Goal: Answer question/provide support

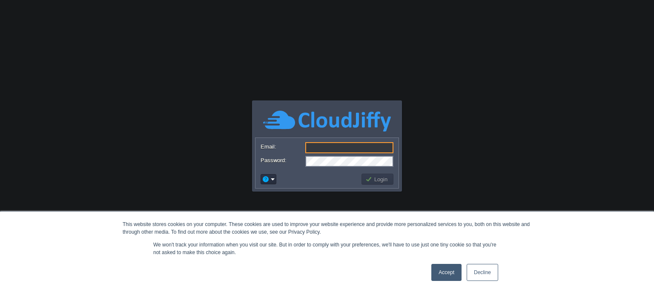
click at [444, 267] on link "Accept" at bounding box center [446, 272] width 30 height 17
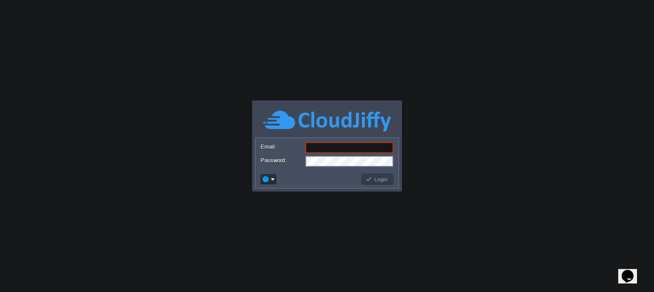
click at [361, 148] on input "Email:" at bounding box center [349, 147] width 88 height 11
click at [162, 215] on body "This website stores cookies on your computer. These cookies are used to improve…" at bounding box center [327, 146] width 654 height 292
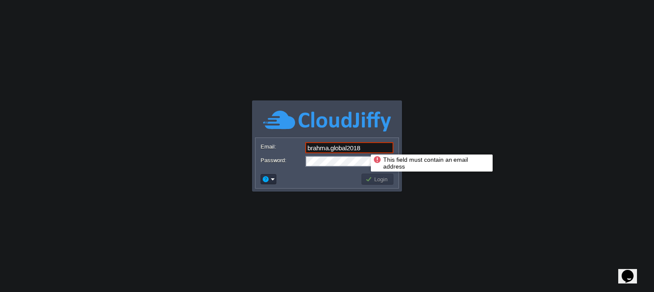
drag, startPoint x: 364, startPoint y: 147, endPoint x: 441, endPoint y: 208, distance: 98.5
click at [441, 208] on body "This website stores cookies on your computer. These cookies are used to improve…" at bounding box center [327, 146] width 654 height 292
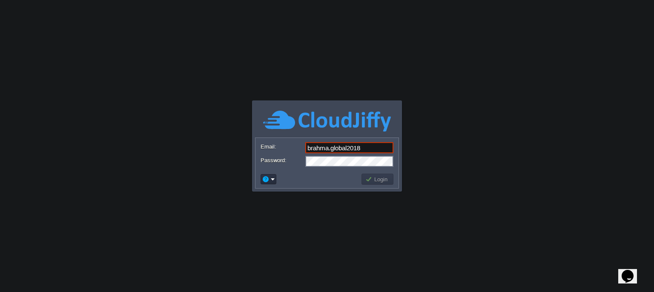
click at [385, 147] on input "brahma.global2018" at bounding box center [349, 147] width 88 height 11
click at [464, 197] on body "This website stores cookies on your computer. These cookies are used to improve…" at bounding box center [327, 146] width 654 height 292
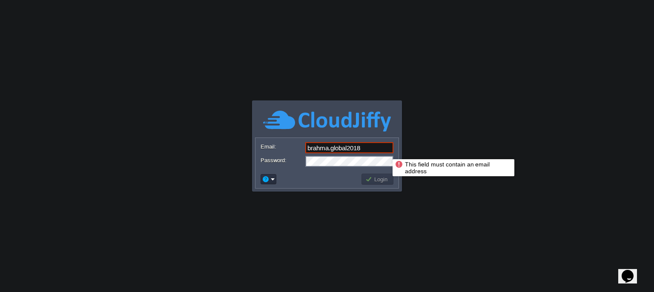
click at [378, 147] on input "brahma.global2018" at bounding box center [349, 147] width 88 height 11
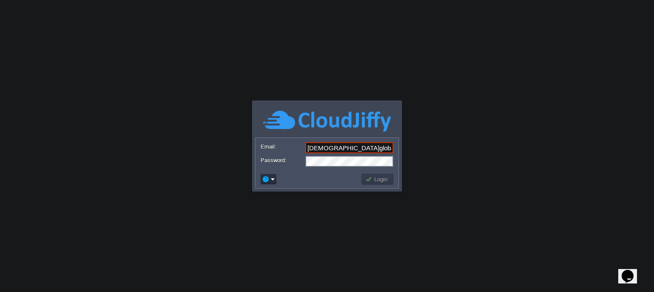
click at [441, 210] on body "This website stores cookies on your computer. These cookies are used to improve…" at bounding box center [327, 146] width 654 height 292
click at [184, 213] on body "This website stores cookies on your computer. These cookies are used to improve…" at bounding box center [327, 146] width 654 height 292
click at [375, 151] on input "[DEMOGRAPHIC_DATA]global20143332" at bounding box center [349, 147] width 88 height 11
paste input "@"
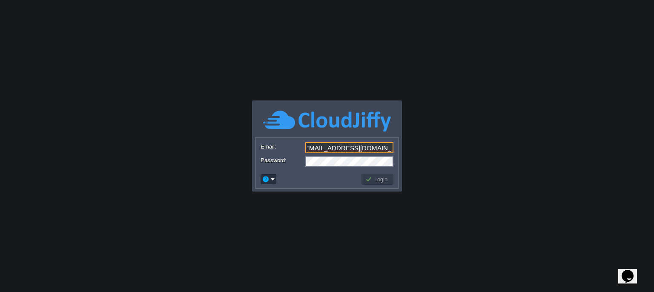
type input "[EMAIL_ADDRESS][DOMAIN_NAME]"
click at [375, 179] on button "Login" at bounding box center [377, 179] width 25 height 8
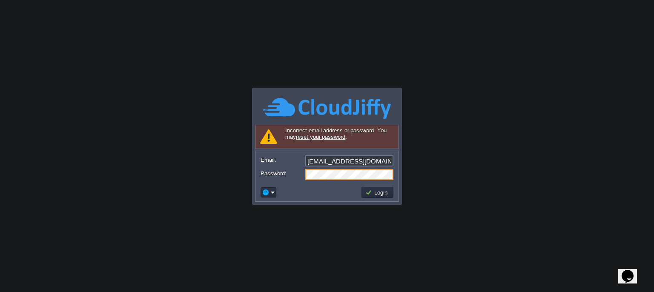
click at [303, 175] on div "Password:" at bounding box center [327, 174] width 133 height 11
click at [239, 290] on body "This website stores cookies on your computer. These cookies are used to improve…" at bounding box center [327, 146] width 654 height 292
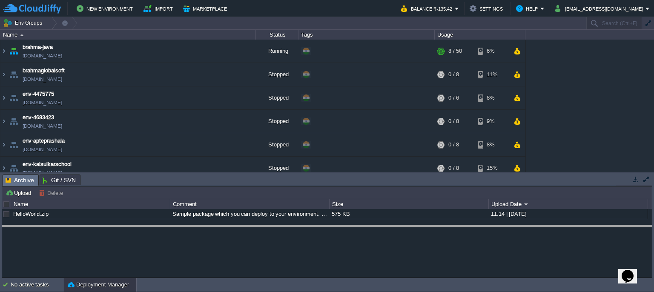
drag, startPoint x: 336, startPoint y: 182, endPoint x: 335, endPoint y: 234, distance: 51.5
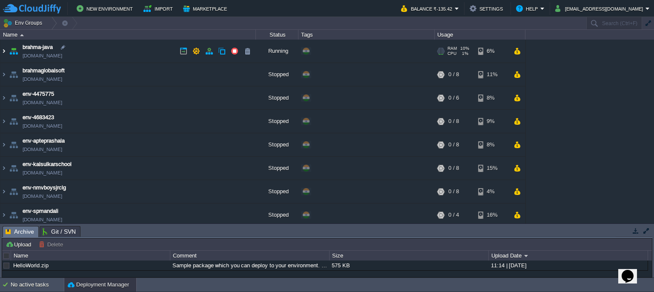
click at [2, 52] on img at bounding box center [3, 51] width 7 height 23
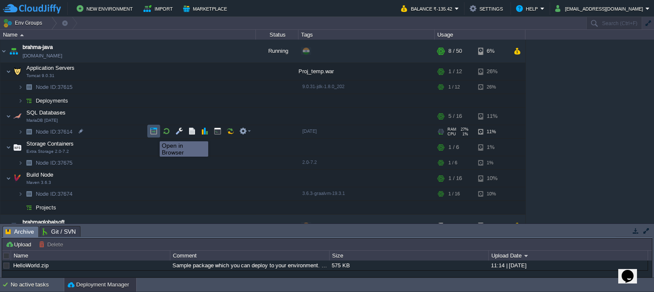
click at [153, 134] on button "button" at bounding box center [154, 131] width 8 height 8
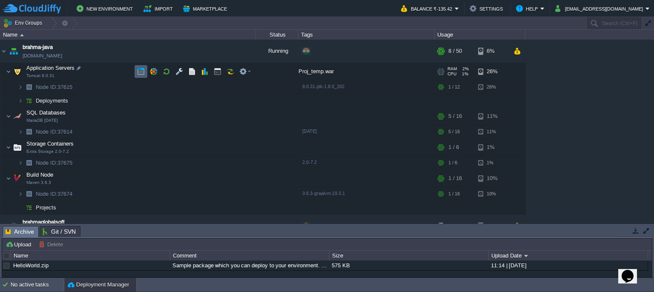
click at [136, 71] on td at bounding box center [141, 71] width 13 height 13
click at [158, 72] on td at bounding box center [153, 71] width 13 height 13
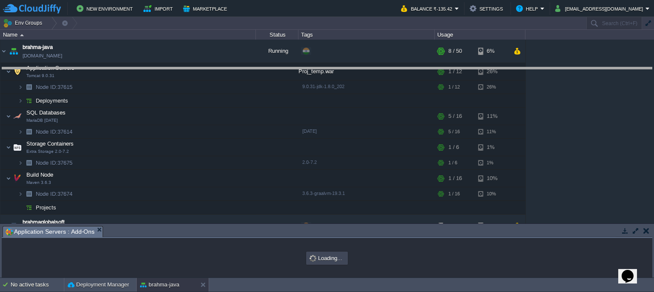
drag, startPoint x: 254, startPoint y: 232, endPoint x: 272, endPoint y: 72, distance: 161.5
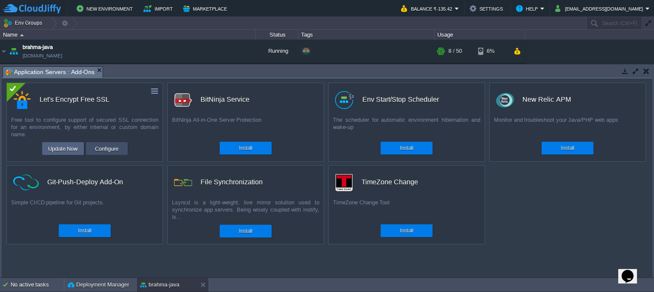
click at [107, 149] on button "Configure" at bounding box center [106, 148] width 29 height 10
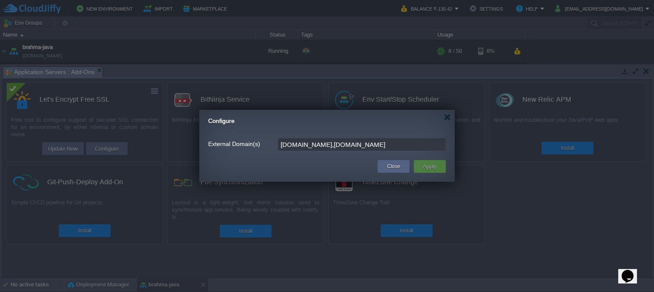
click at [406, 148] on input "[DOMAIN_NAME],[DOMAIN_NAME]" at bounding box center [362, 144] width 168 height 12
click at [398, 163] on button "Close" at bounding box center [393, 166] width 13 height 9
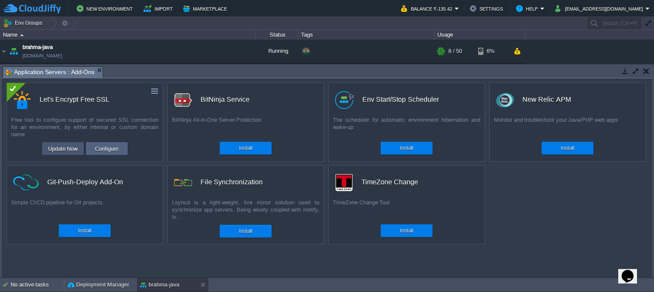
click at [72, 152] on button "Update Now" at bounding box center [63, 148] width 35 height 10
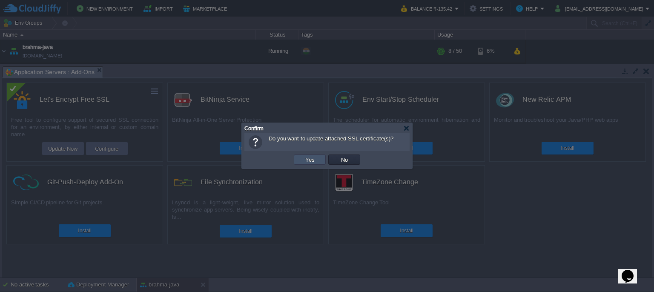
click at [314, 158] on button "Yes" at bounding box center [310, 160] width 14 height 8
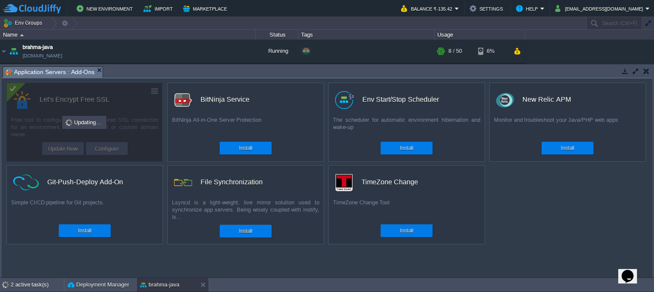
click at [634, 275] on icon "Opens Chat This icon Opens the chat window." at bounding box center [628, 276] width 14 height 14
type input "shweta"
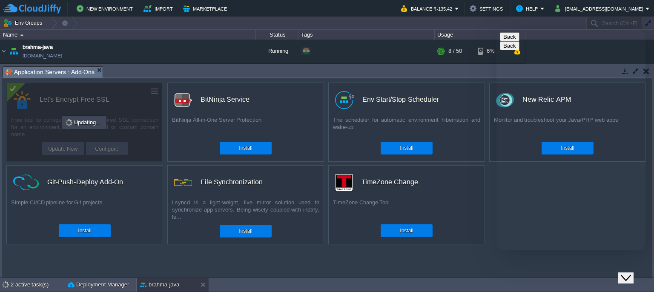
paste input "@"
type input "[EMAIL_ADDRESS][DOMAIN_NAME]"
type input "919518789521"
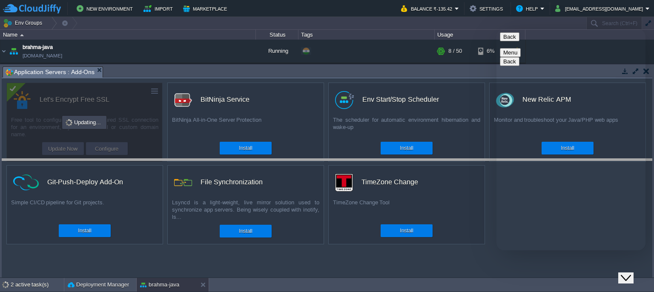
drag, startPoint x: 308, startPoint y: 70, endPoint x: 305, endPoint y: 163, distance: 92.9
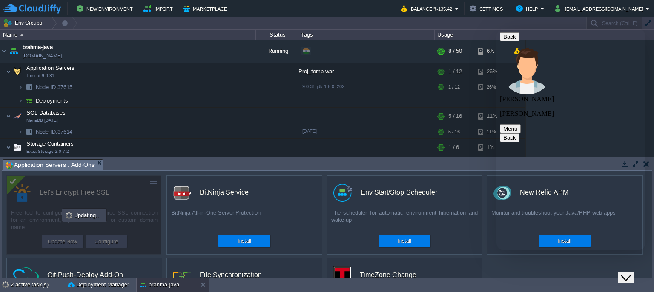
type textarea "my site not working [DOMAIN_NAME]"
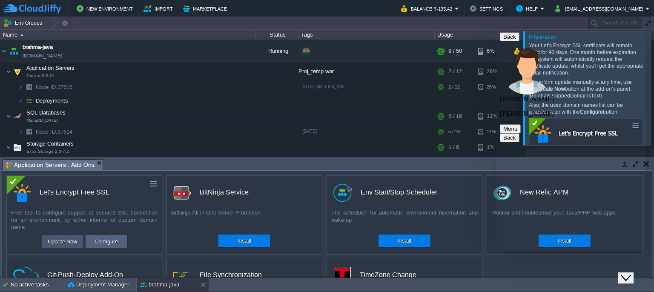
click at [60, 244] on button "Update Now" at bounding box center [62, 241] width 35 height 10
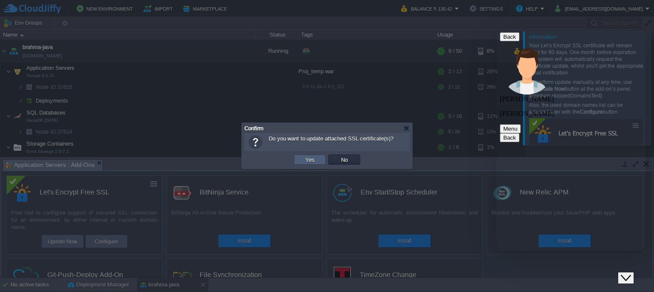
click at [318, 161] on td "Yes" at bounding box center [310, 160] width 32 height 10
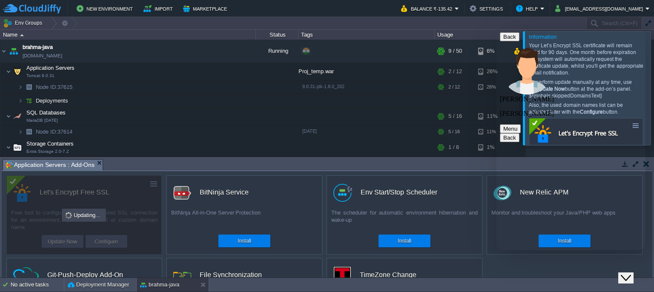
click at [310, 218] on div "BitNinja All-in-One Server Protection" at bounding box center [244, 219] width 155 height 21
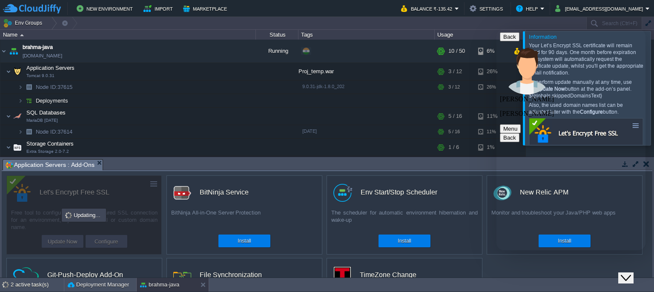
type textarea "let me check"
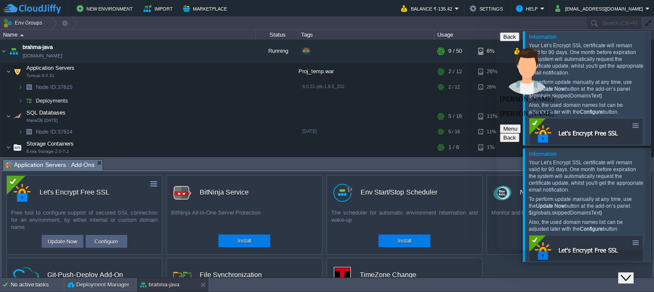
type textarea "its working now"
click at [604, 110] on p "[PERSON_NAME]" at bounding box center [571, 114] width 142 height 8
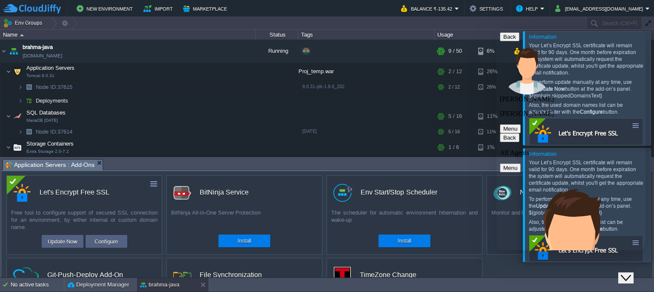
click at [604, 133] on div "Back All Agents" at bounding box center [571, 144] width 142 height 23
click at [503, 135] on icon "button" at bounding box center [503, 138] width 0 height 6
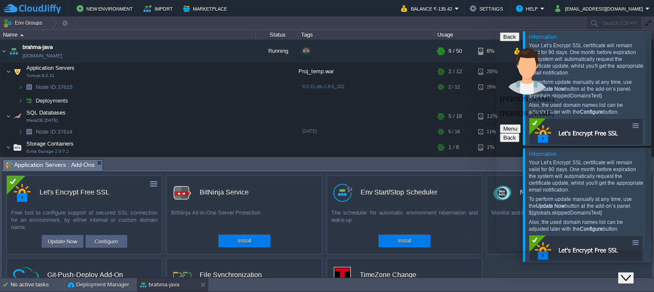
scroll to position [227, 0]
click at [521, 124] on button "Menu" at bounding box center [510, 128] width 21 height 9
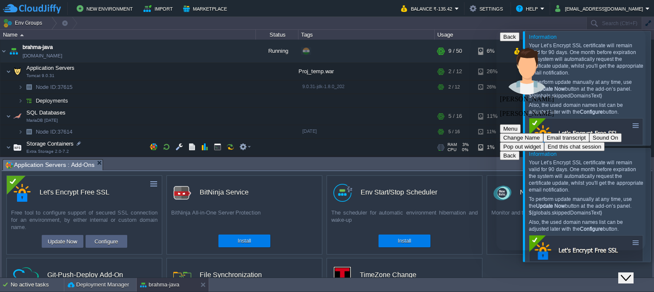
scroll to position [251, 0]
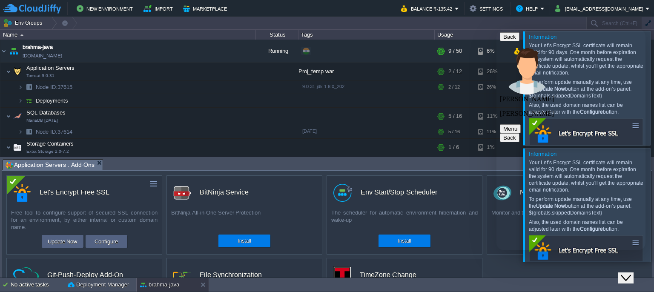
scroll to position [266, 0]
click at [543, 110] on p "[PERSON_NAME]" at bounding box center [571, 114] width 142 height 8
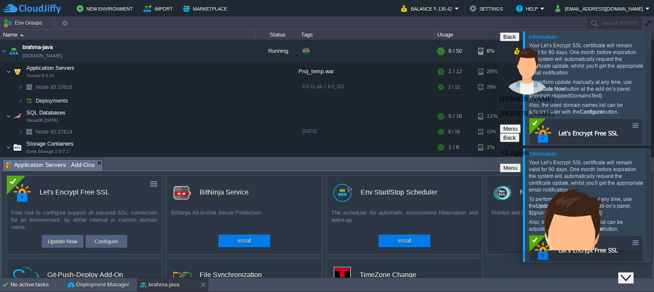
scroll to position [244, 0]
click at [521, 163] on button "Menu" at bounding box center [510, 167] width 21 height 9
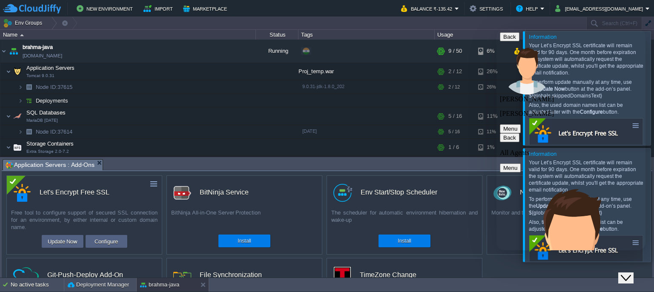
click at [503, 135] on icon "button" at bounding box center [503, 138] width 0 height 6
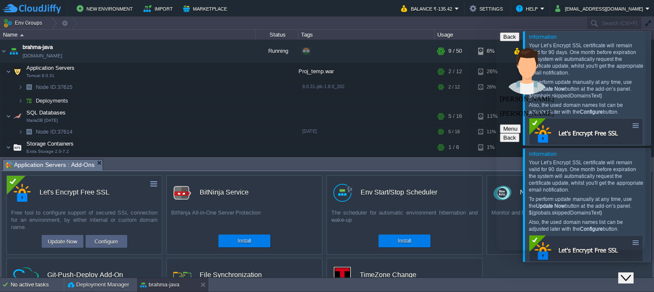
type textarea "thank you"
click at [626, 273] on icon "Close Chat This icon closes the chat window." at bounding box center [626, 278] width 10 height 10
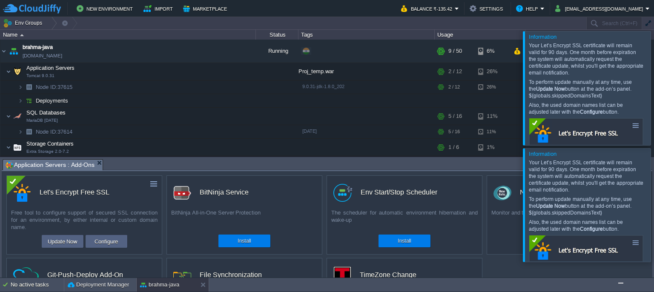
click at [653, 203] on div at bounding box center [664, 205] width 0 height 114
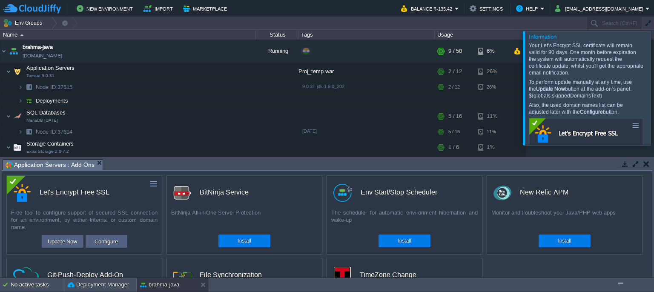
click at [653, 83] on div at bounding box center [664, 88] width 0 height 114
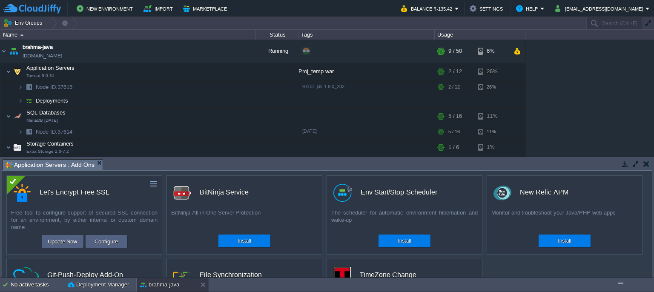
click at [649, 166] on td at bounding box center [646, 164] width 11 height 10
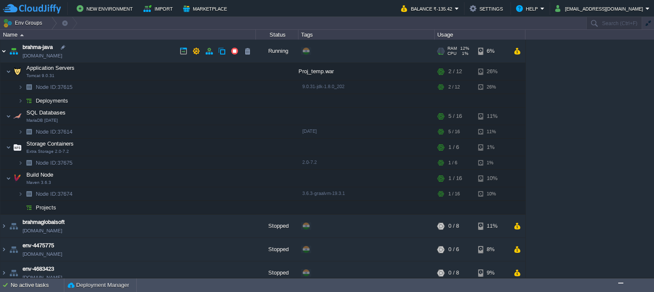
click at [3, 54] on img at bounding box center [3, 51] width 7 height 23
